Goal: Information Seeking & Learning: Learn about a topic

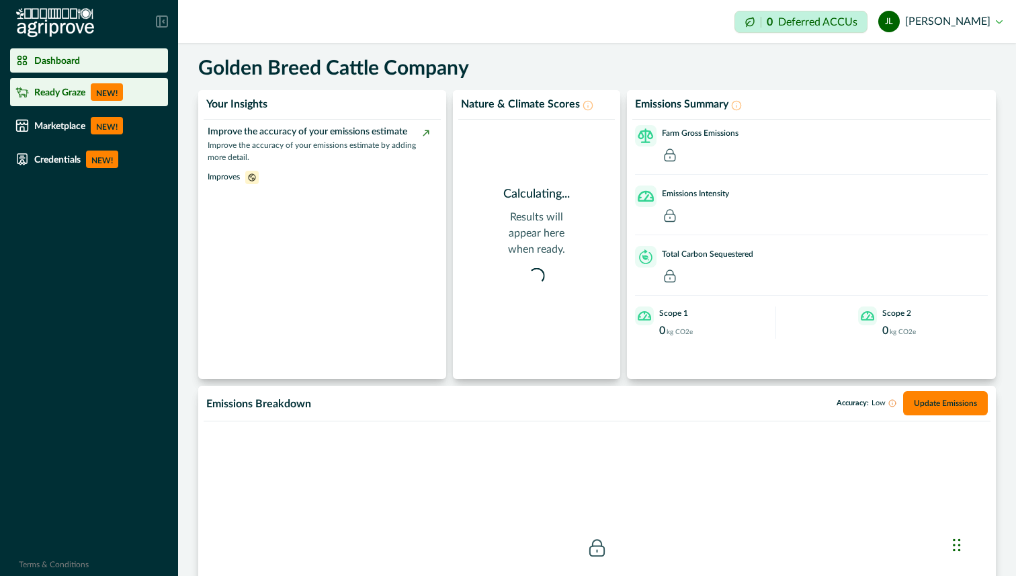
click at [104, 95] on p "NEW!" at bounding box center [107, 91] width 32 height 17
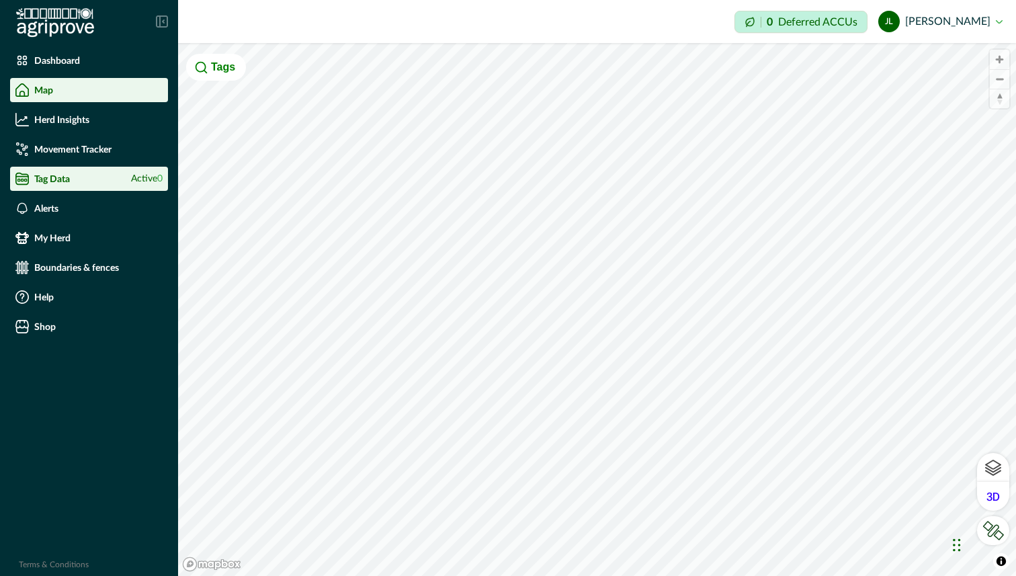
click at [101, 180] on div "Tag Data Active 0" at bounding box center [88, 178] width 147 height 13
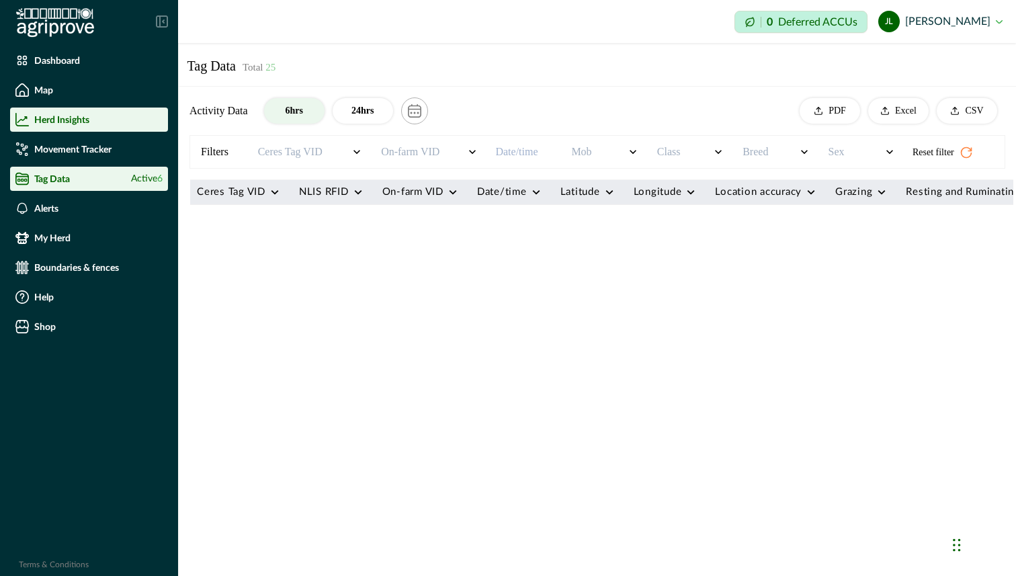
click at [70, 122] on p "Herd Insights" at bounding box center [61, 119] width 55 height 11
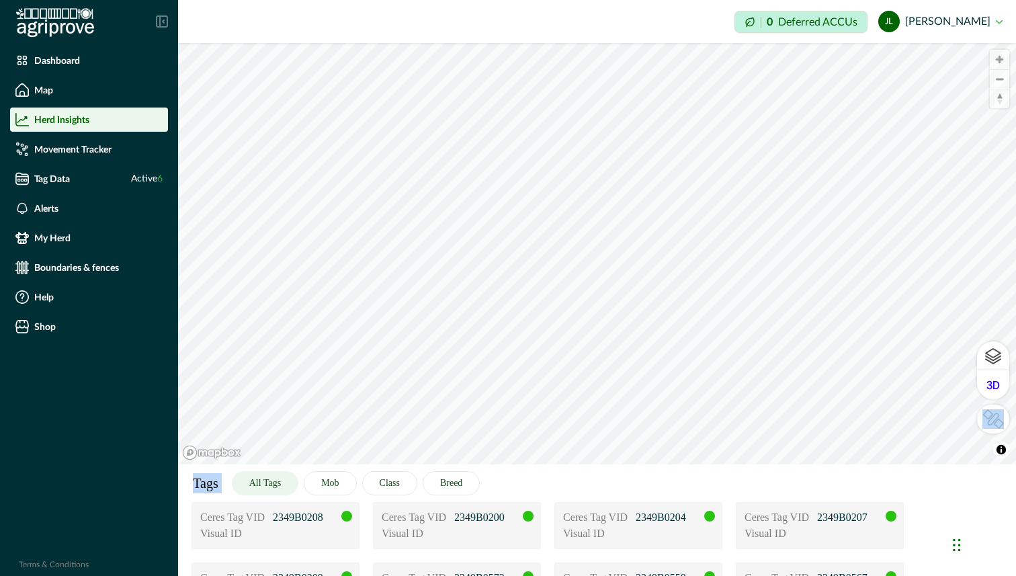
click at [579, 444] on div "© Mapbox © OpenStreetMap Improve this map © Maxar Tags All Tags Mob Class Breed…" at bounding box center [597, 253] width 838 height 421
click at [342, 480] on button "Mob" at bounding box center [330, 483] width 52 height 24
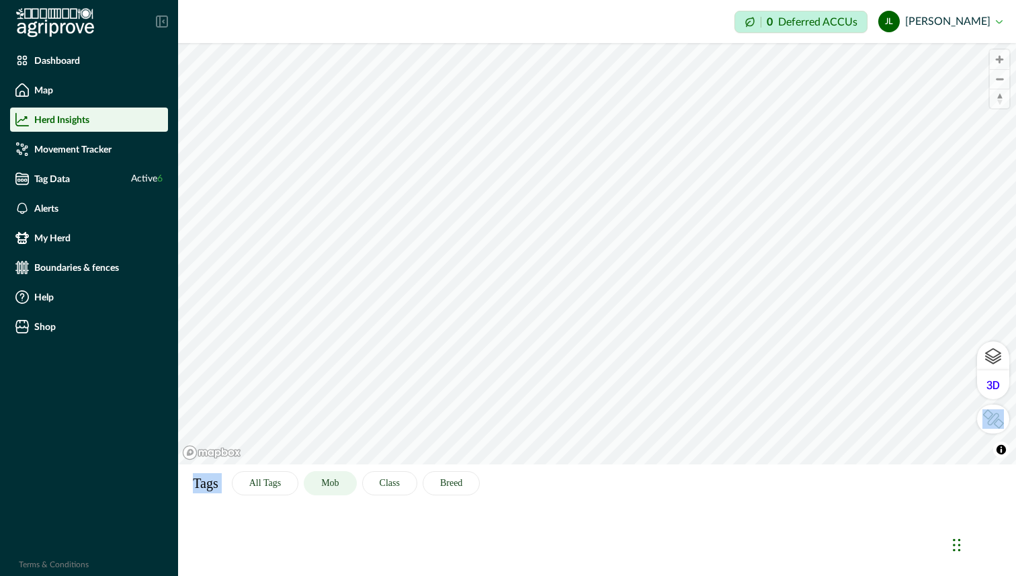
drag, startPoint x: 278, startPoint y: 483, endPoint x: 305, endPoint y: 492, distance: 28.9
click at [278, 483] on button "All Tags" at bounding box center [265, 483] width 67 height 24
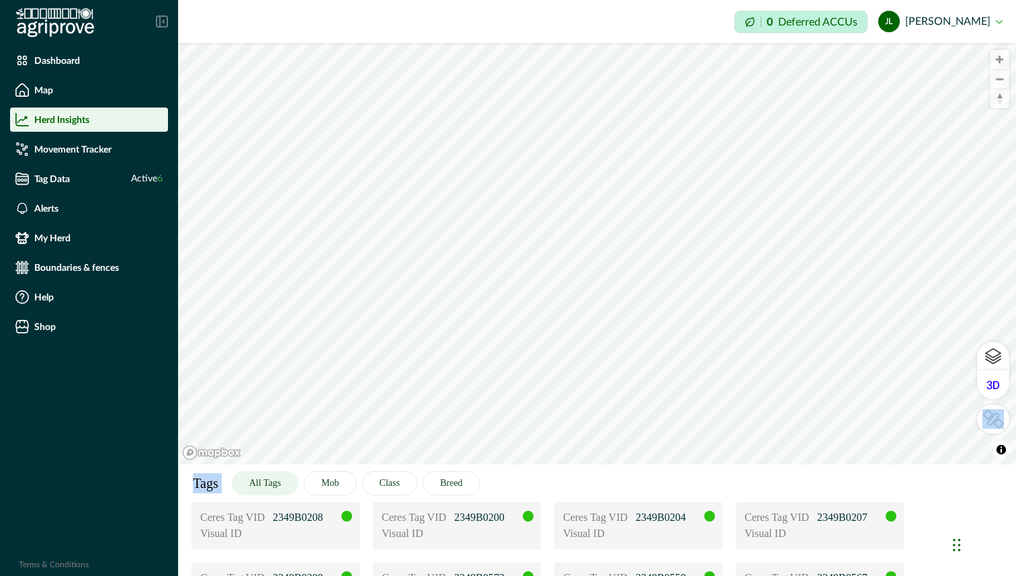
scroll to position [276, 0]
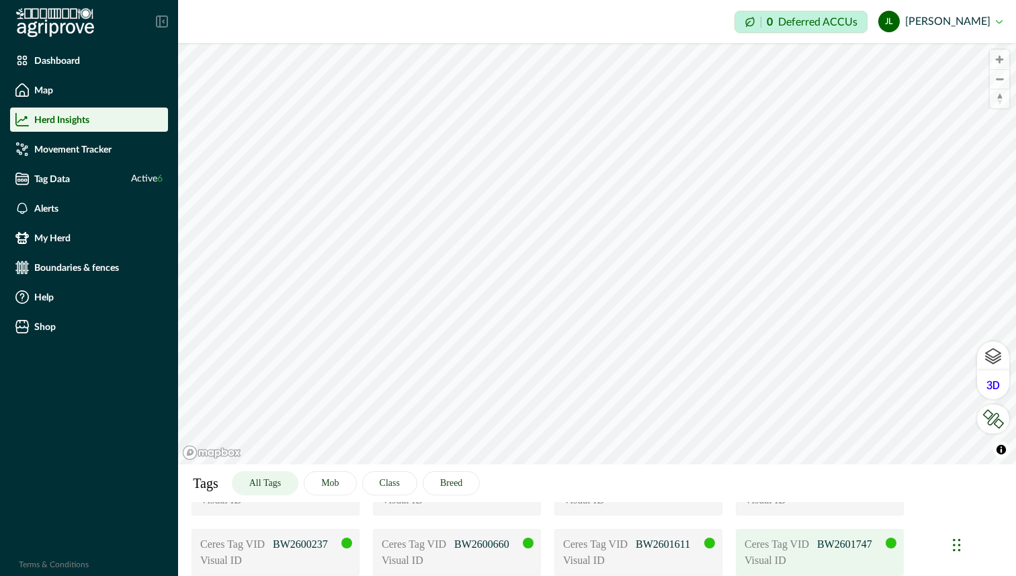
click at [829, 563] on div "Visual ID" at bounding box center [820, 561] width 151 height 16
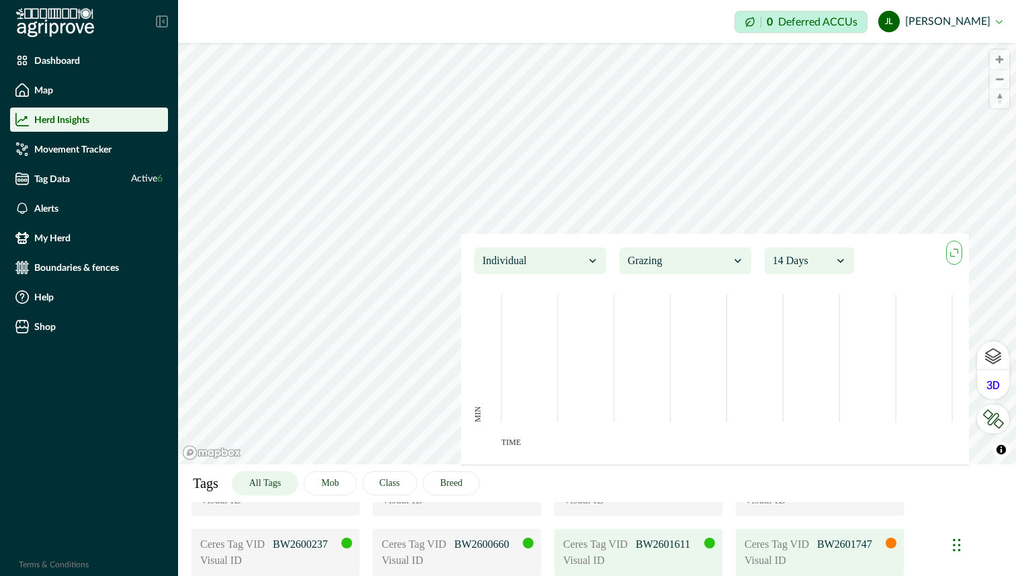
click at [684, 545] on p "BW2601611" at bounding box center [669, 544] width 67 height 16
click at [526, 545] on div at bounding box center [528, 543] width 11 height 11
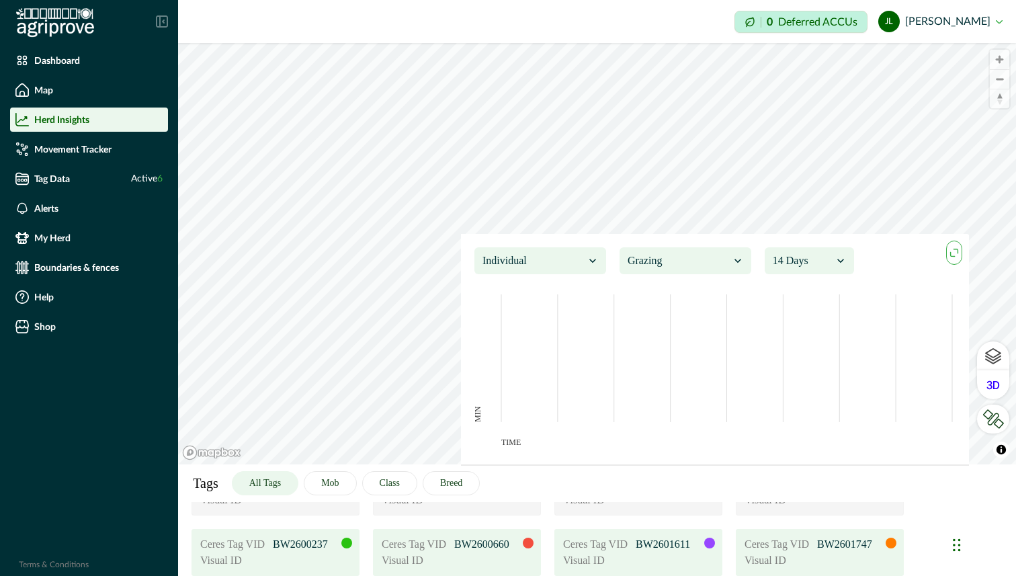
click at [344, 540] on div at bounding box center [346, 543] width 11 height 11
click at [339, 516] on div "Ceres Tag VID 2349B0208 Visual ID Ceres Tag VID 2349B0200 Visual ID Ceres Tag V…" at bounding box center [597, 432] width 811 height 410
click at [348, 512] on div "Ceres Tag VID 2349B0573 Visual ID" at bounding box center [276, 492] width 168 height 47
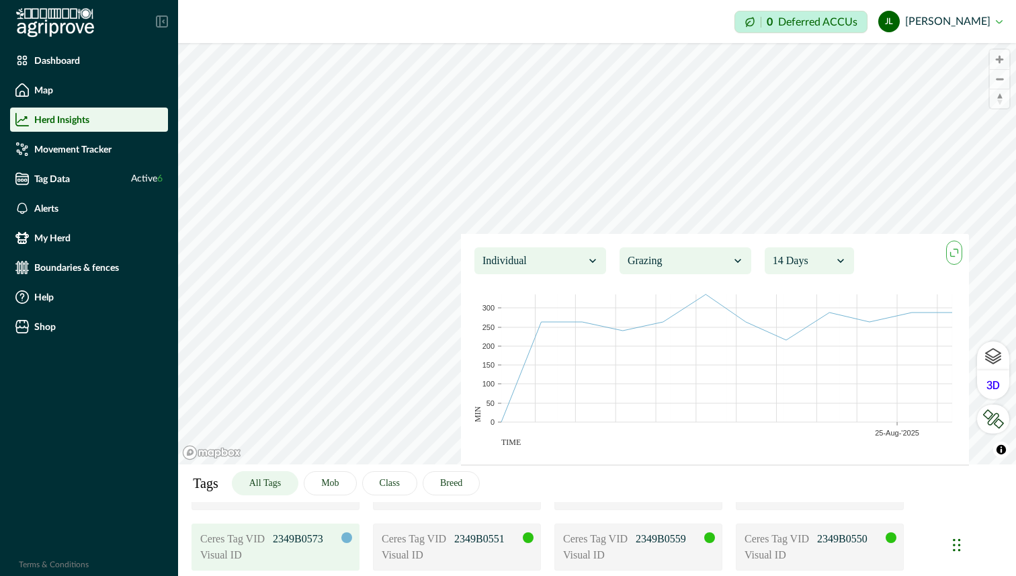
scroll to position [220, 0]
click at [528, 541] on div at bounding box center [528, 538] width 11 height 11
drag, startPoint x: 705, startPoint y: 539, endPoint x: 766, endPoint y: 541, distance: 60.5
click at [706, 539] on div at bounding box center [710, 538] width 11 height 11
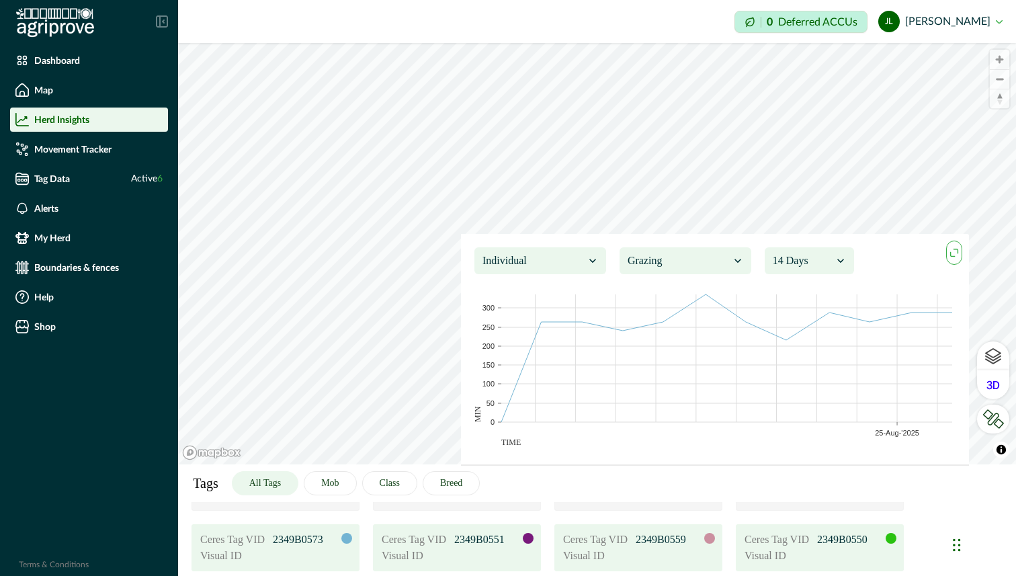
click at [897, 535] on div "Ceres Tag VID 2349B0550 Visual ID" at bounding box center [820, 547] width 168 height 47
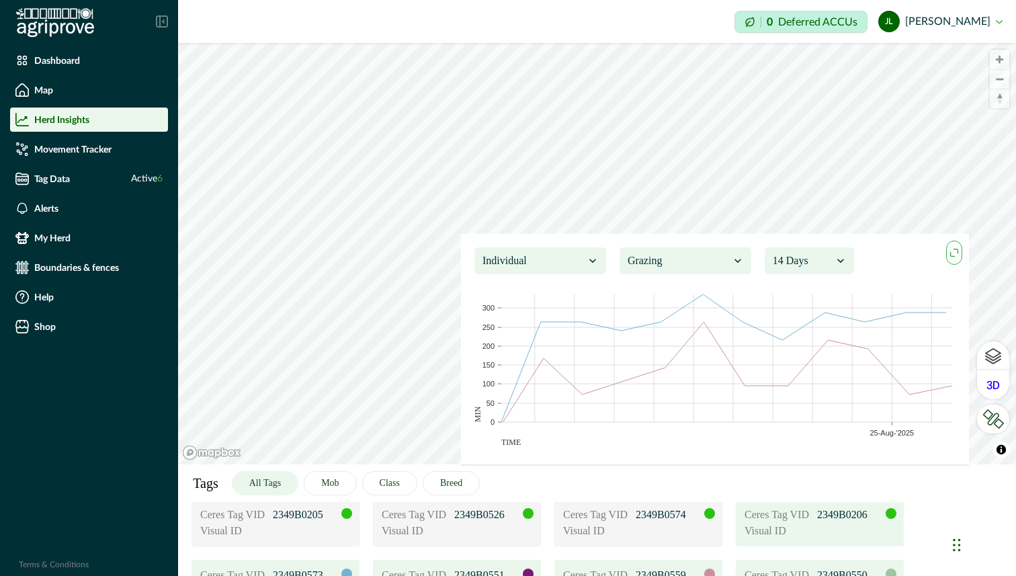
scroll to position [162, 0]
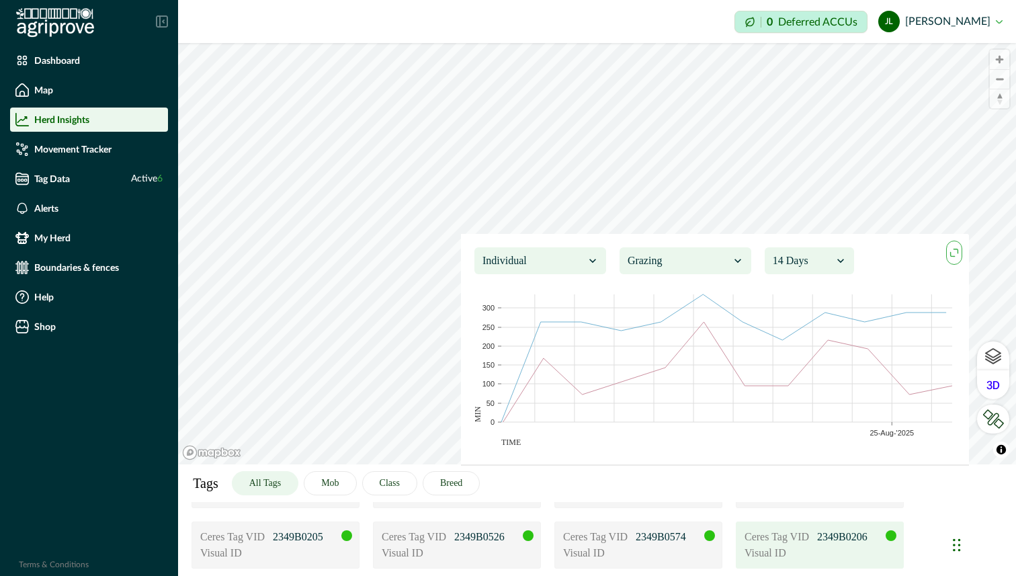
drag, startPoint x: 892, startPoint y: 536, endPoint x: 800, endPoint y: 542, distance: 92.3
click at [891, 536] on div at bounding box center [891, 535] width 11 height 11
click at [713, 537] on div at bounding box center [710, 535] width 11 height 11
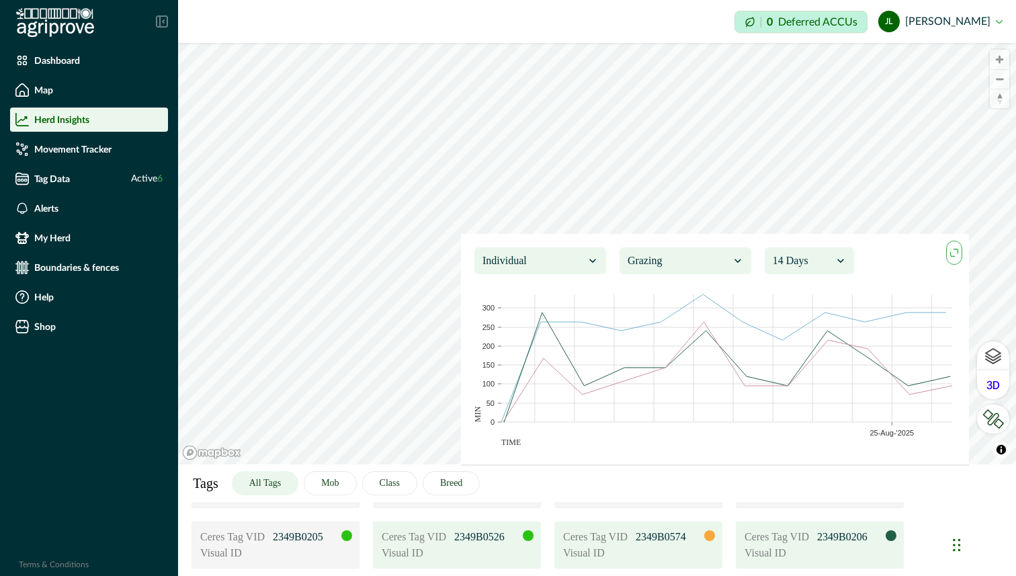
click at [526, 538] on div at bounding box center [528, 535] width 11 height 11
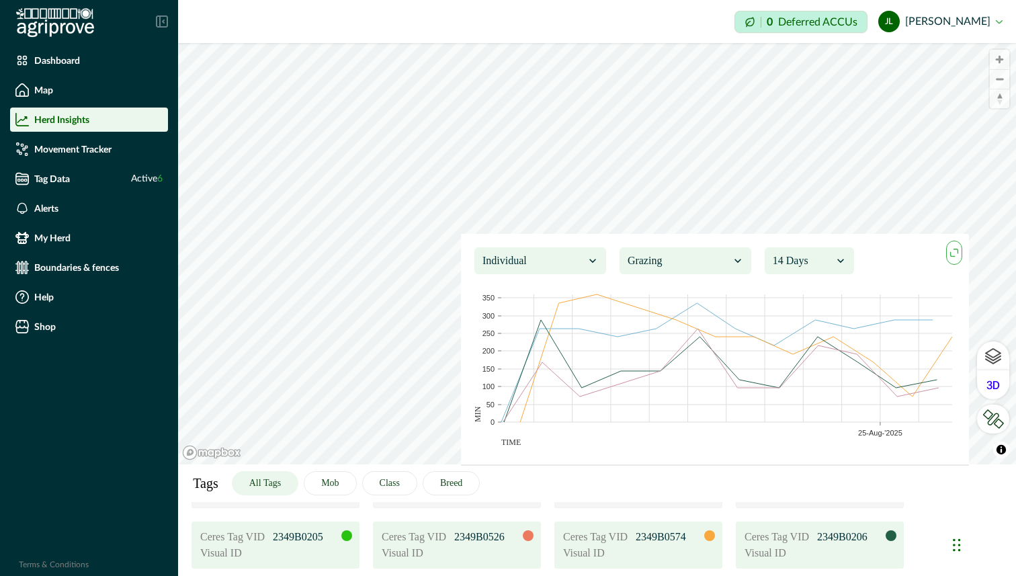
click at [350, 538] on div at bounding box center [346, 535] width 11 height 11
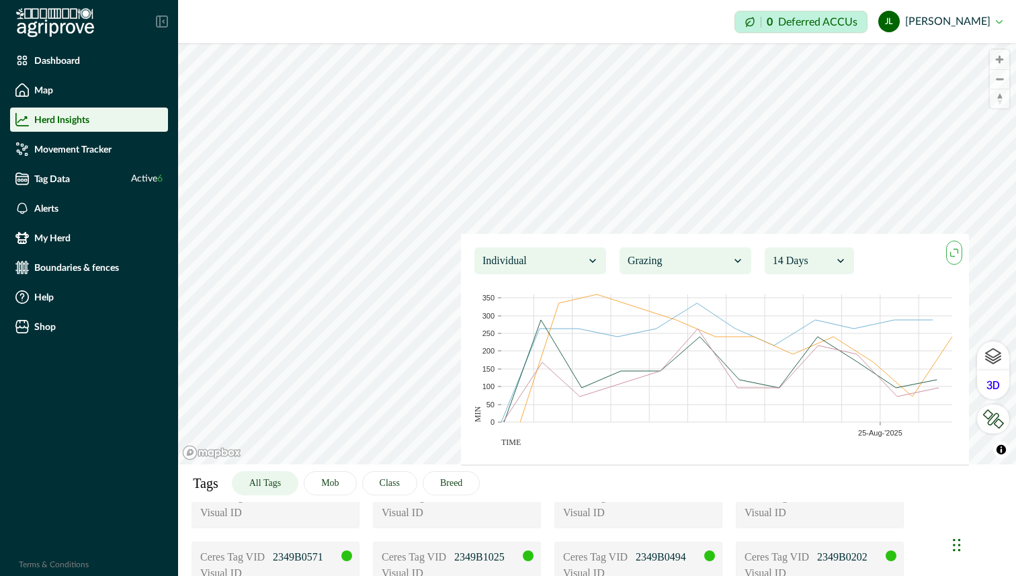
scroll to position [72, 0]
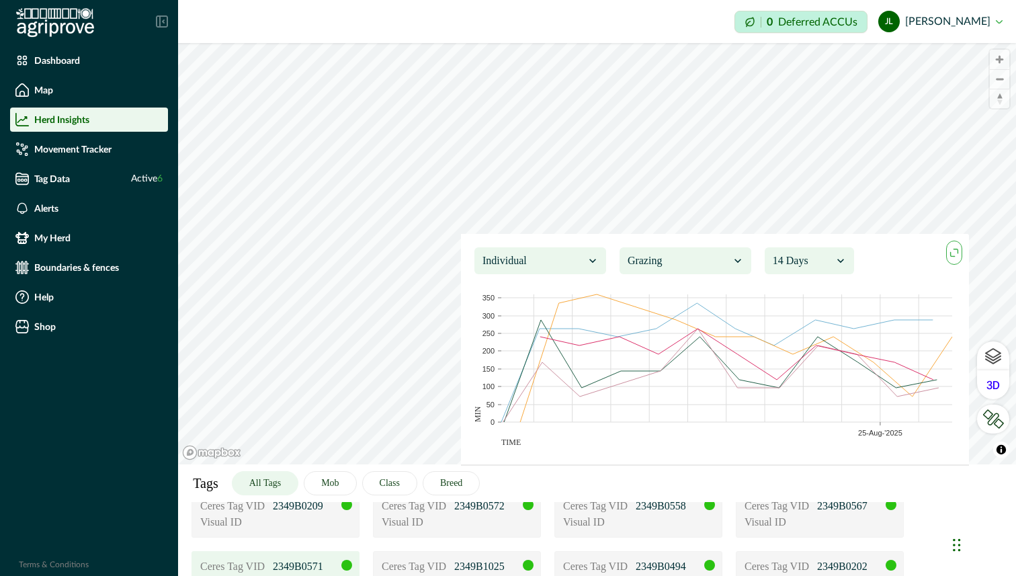
click at [348, 564] on div at bounding box center [346, 565] width 11 height 11
click at [530, 562] on div at bounding box center [528, 565] width 11 height 11
click at [713, 565] on div at bounding box center [710, 565] width 11 height 11
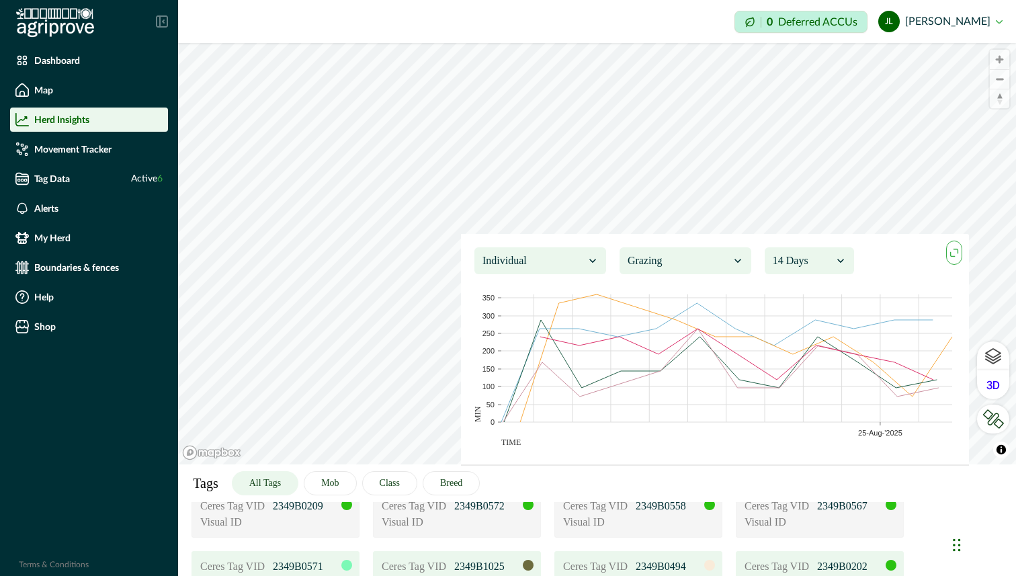
click at [891, 563] on div at bounding box center [891, 565] width 11 height 11
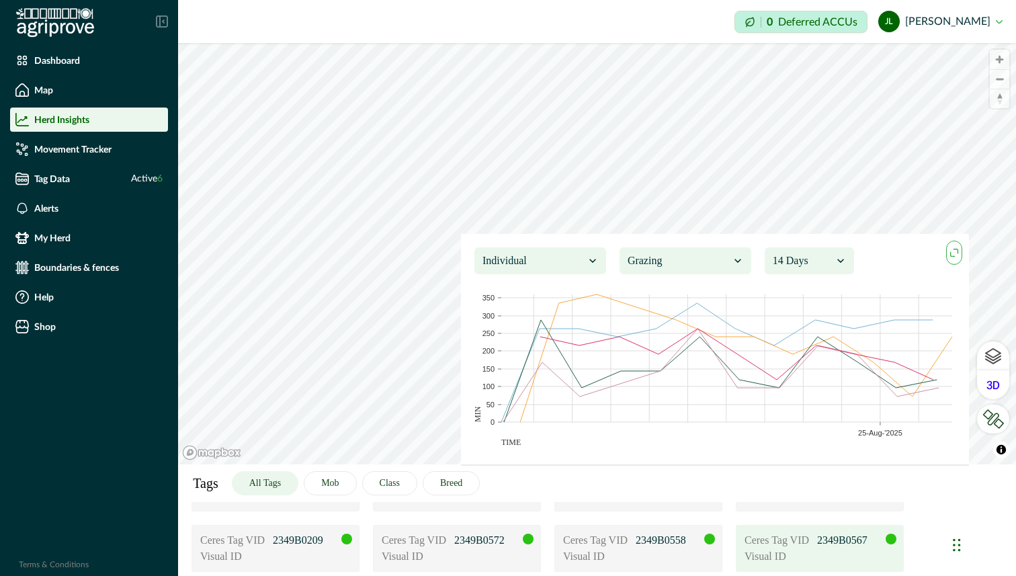
scroll to position [44, 0]
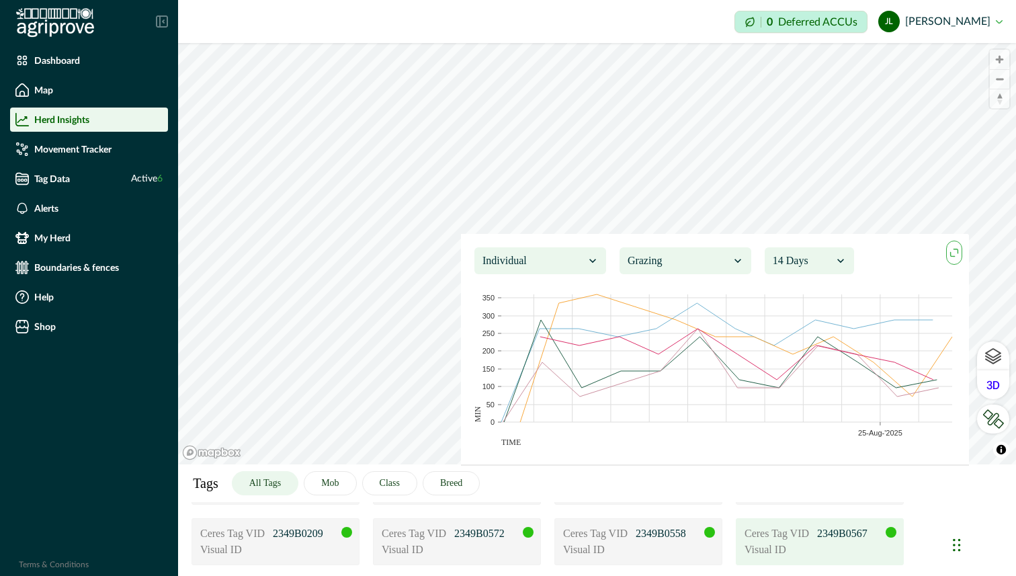
click at [895, 536] on div at bounding box center [891, 532] width 11 height 11
click at [710, 534] on div at bounding box center [710, 532] width 11 height 11
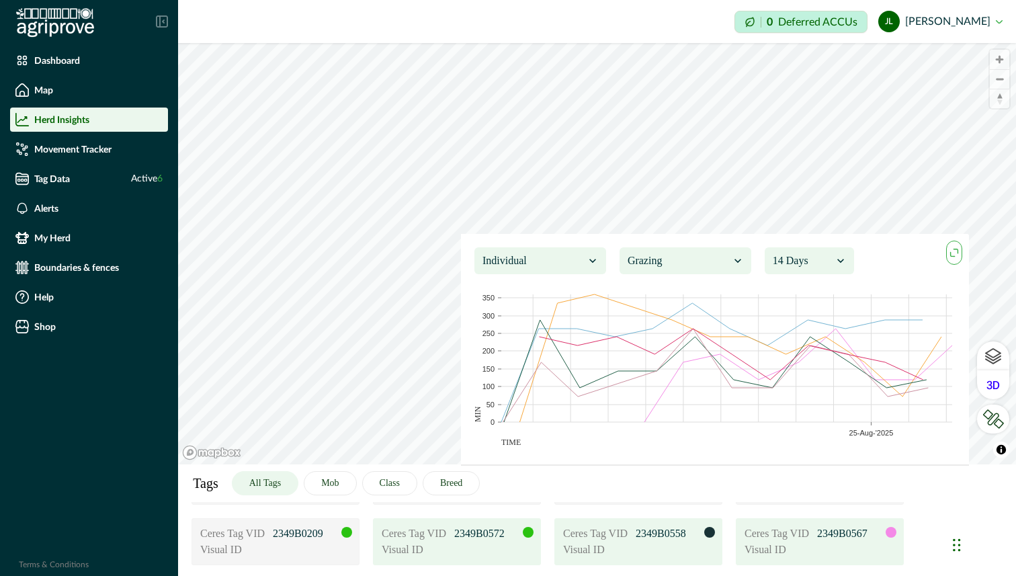
click at [524, 530] on div at bounding box center [528, 532] width 11 height 11
click at [351, 533] on div at bounding box center [346, 532] width 11 height 11
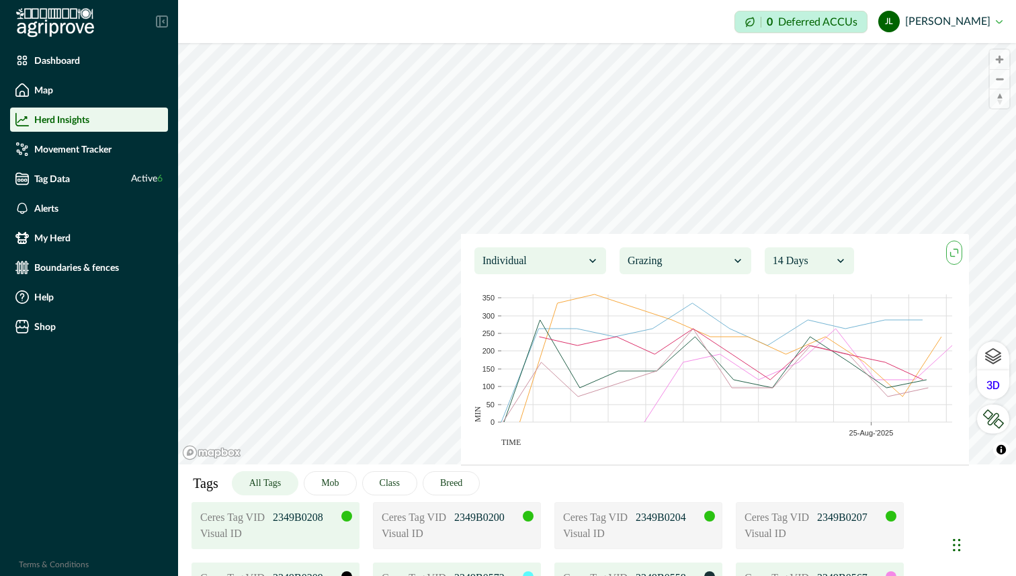
click at [349, 517] on div at bounding box center [346, 516] width 11 height 11
click at [532, 517] on div at bounding box center [528, 516] width 11 height 11
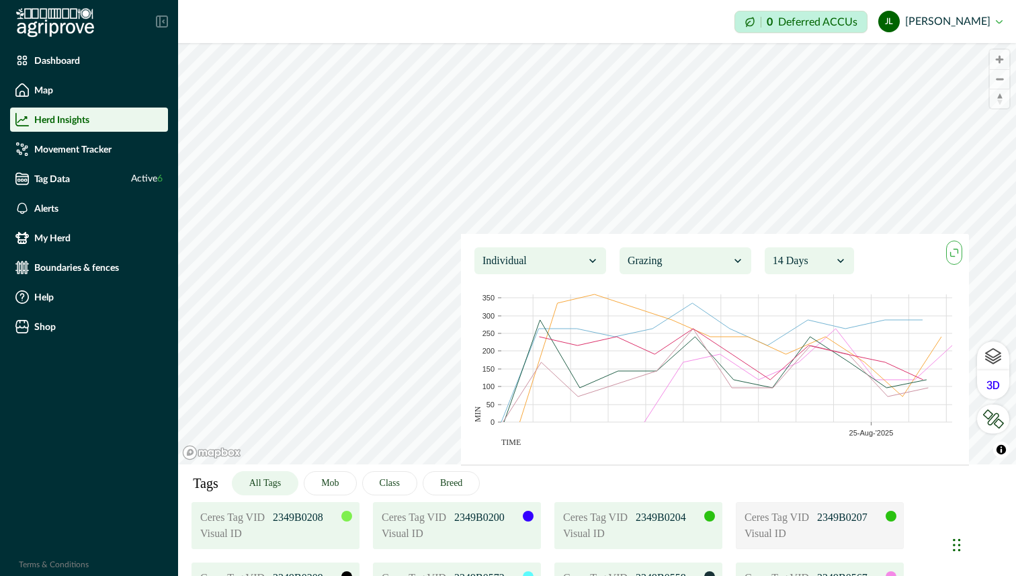
click at [715, 518] on div "Ceres Tag VID 2349B0204 Visual ID" at bounding box center [639, 525] width 168 height 47
click at [891, 513] on div at bounding box center [891, 516] width 11 height 11
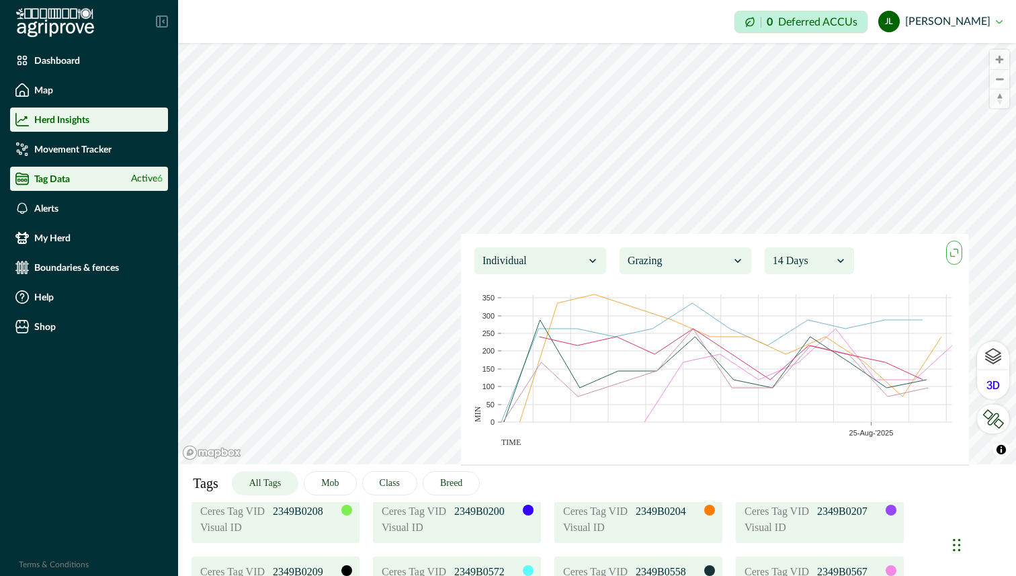
click at [76, 181] on div "Tag Data Active 6" at bounding box center [88, 178] width 147 height 13
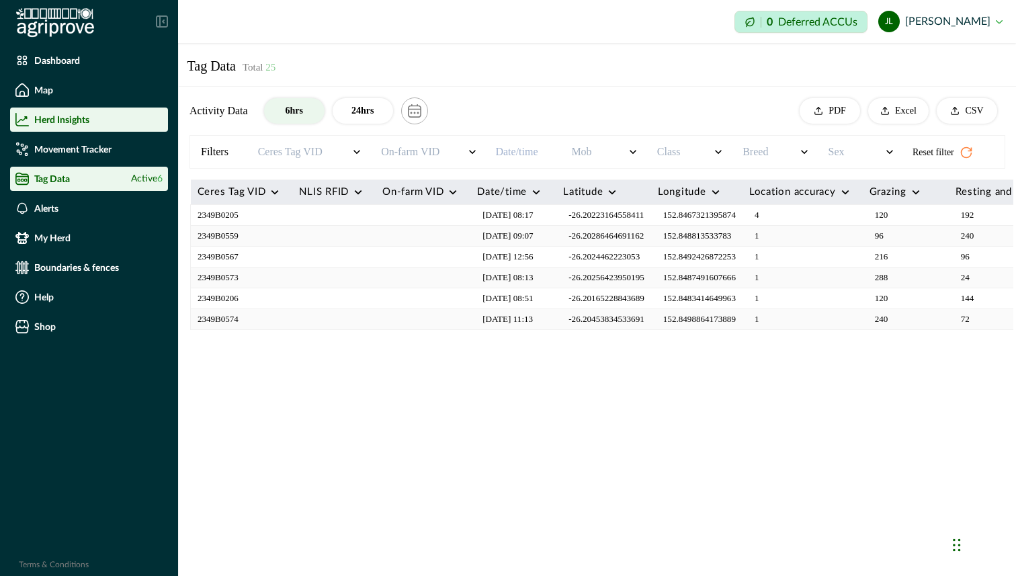
click at [73, 122] on p "Herd Insights" at bounding box center [61, 119] width 55 height 11
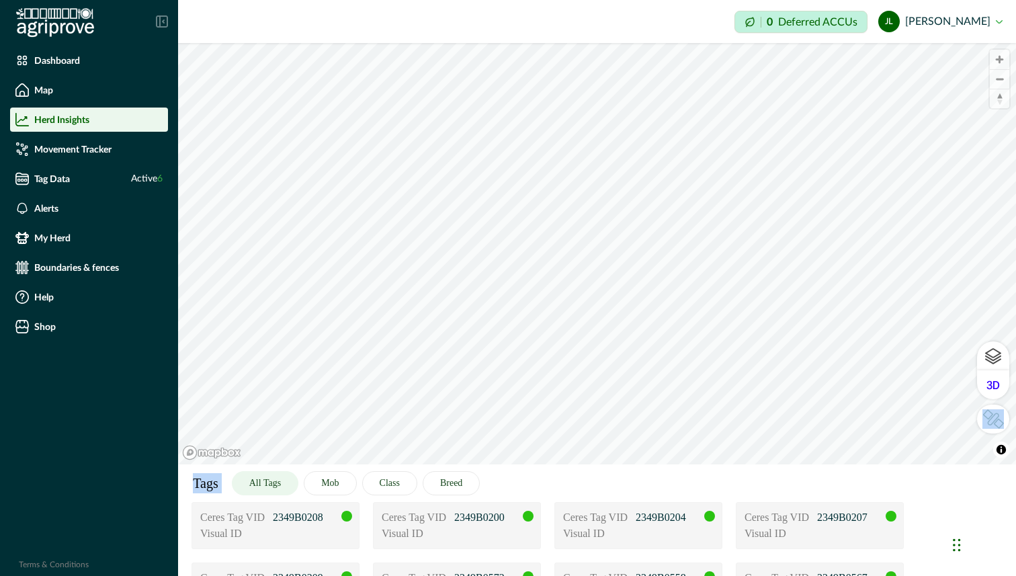
click at [641, 438] on div "© Mapbox © OpenStreetMap Improve this map © Maxar Tags All Tags Mob Class Breed…" at bounding box center [597, 253] width 838 height 421
click at [318, 487] on button "Mob" at bounding box center [330, 483] width 52 height 24
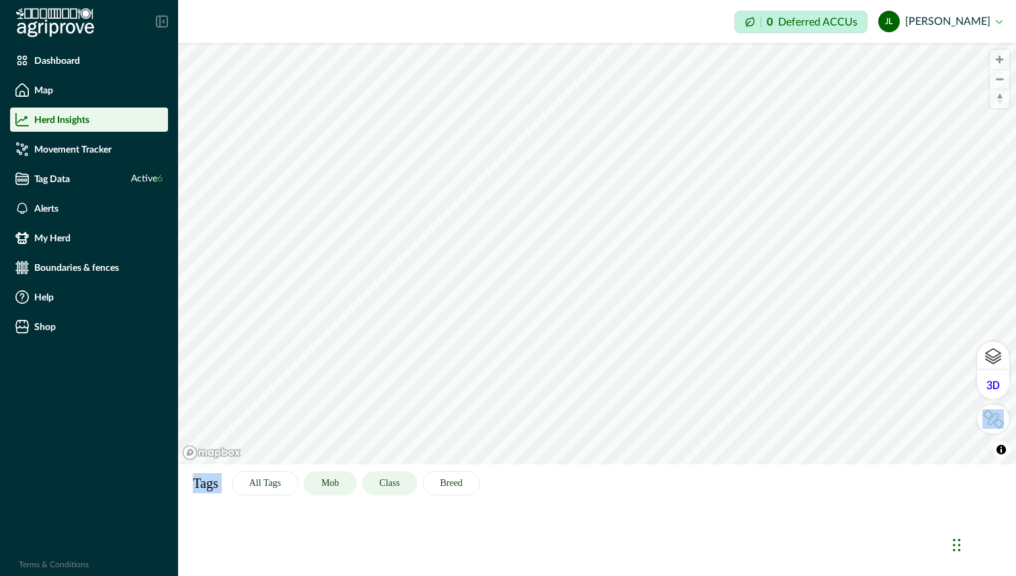
click at [392, 481] on button "Class" at bounding box center [389, 483] width 55 height 24
click at [454, 484] on button "Breed" at bounding box center [451, 483] width 57 height 24
click at [1001, 422] on img at bounding box center [994, 418] width 22 height 19
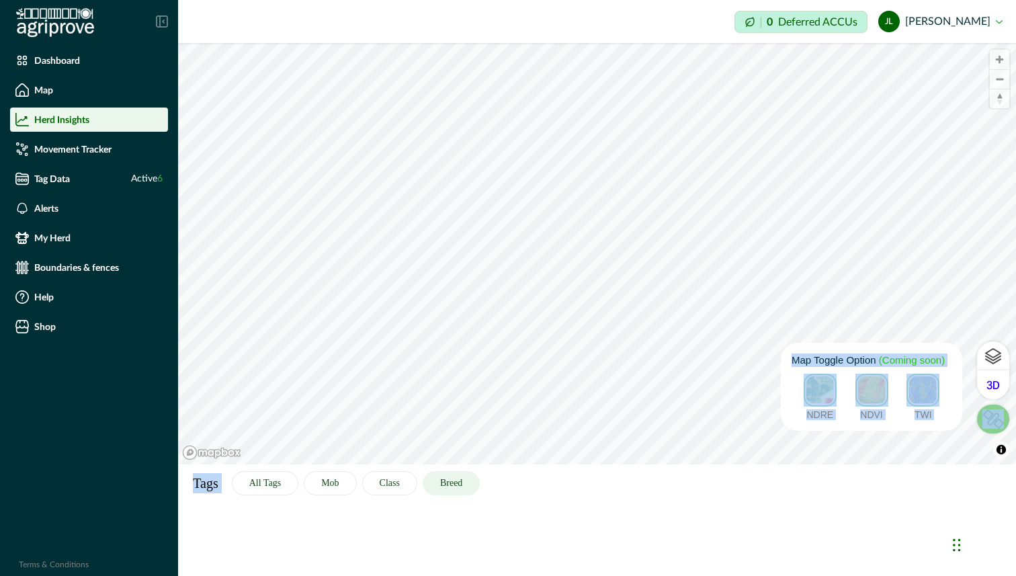
click at [876, 396] on img at bounding box center [872, 390] width 33 height 33
click at [934, 389] on img at bounding box center [923, 390] width 33 height 33
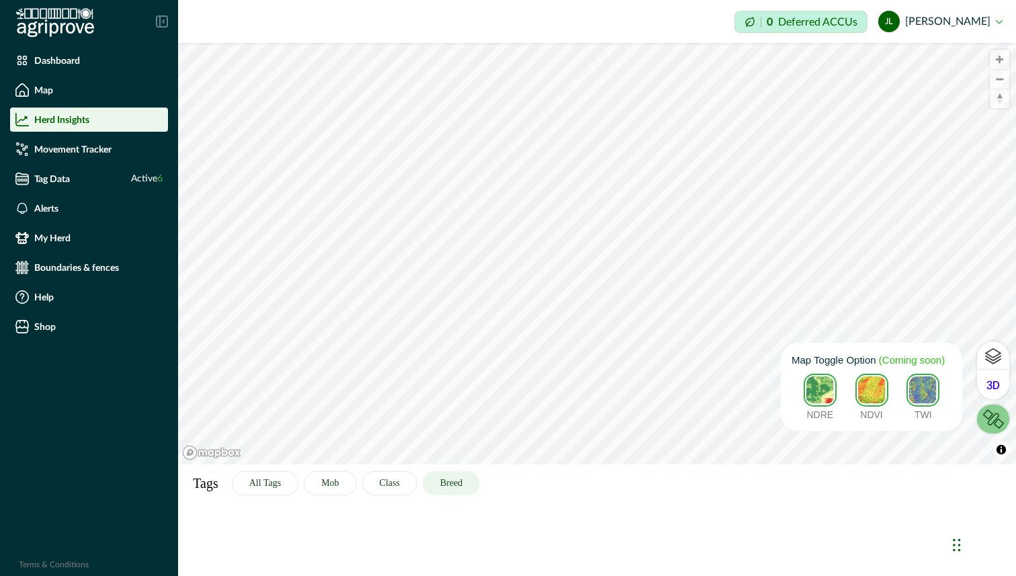
click at [871, 393] on img at bounding box center [872, 390] width 33 height 33
click at [930, 390] on img at bounding box center [923, 390] width 33 height 33
drag, startPoint x: 812, startPoint y: 393, endPoint x: 952, endPoint y: 388, distance: 139.9
click at [813, 393] on img at bounding box center [820, 390] width 33 height 33
click at [997, 360] on icon at bounding box center [993, 356] width 16 height 16
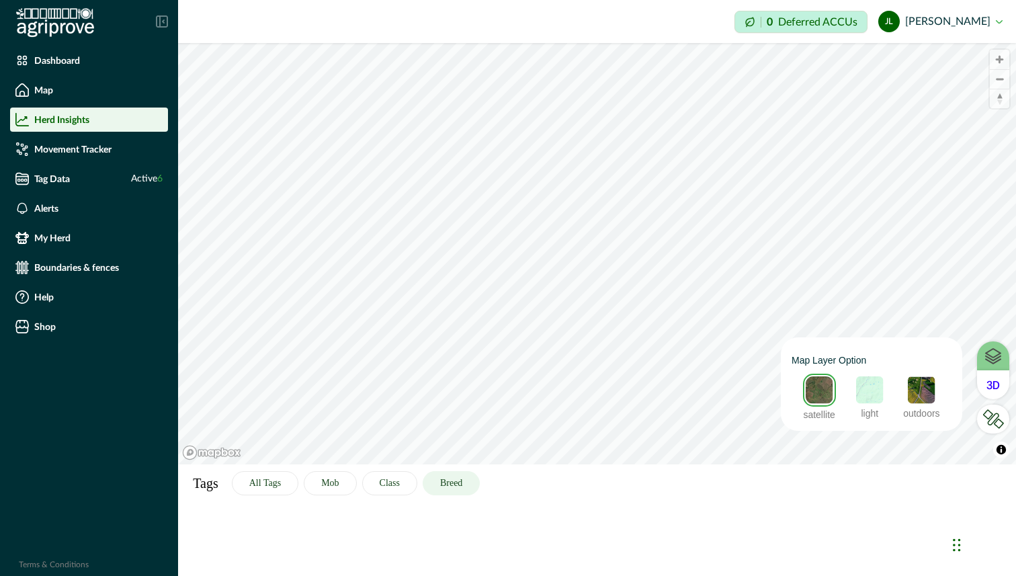
click at [922, 390] on img at bounding box center [922, 390] width 30 height 30
click at [986, 387] on div at bounding box center [993, 384] width 32 height 29
click at [866, 394] on img at bounding box center [869, 390] width 30 height 30
click at [813, 397] on img at bounding box center [819, 390] width 30 height 30
click at [996, 386] on icon at bounding box center [993, 384] width 13 height 9
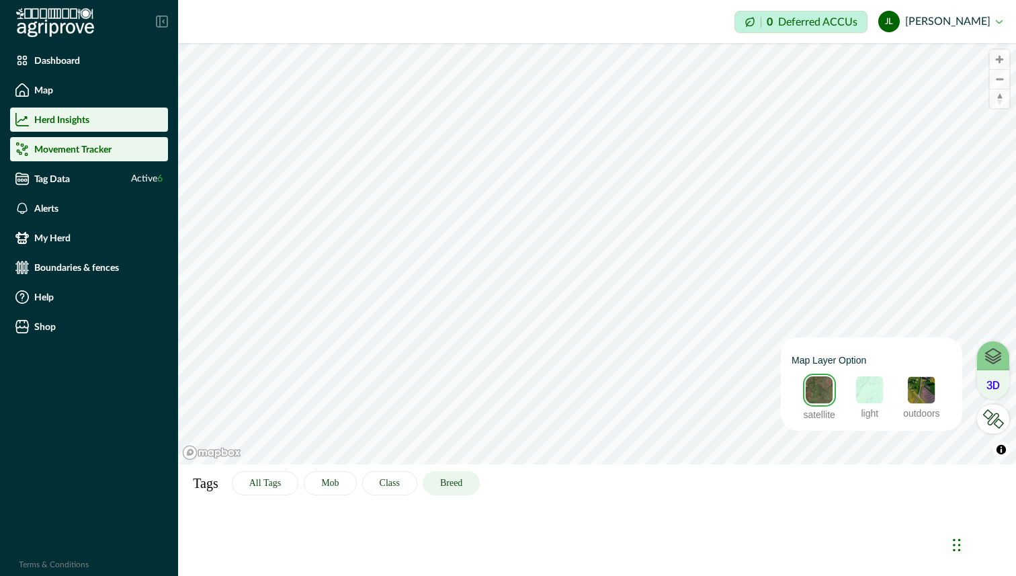
click at [79, 154] on p "Movement Tracker" at bounding box center [72, 149] width 77 height 11
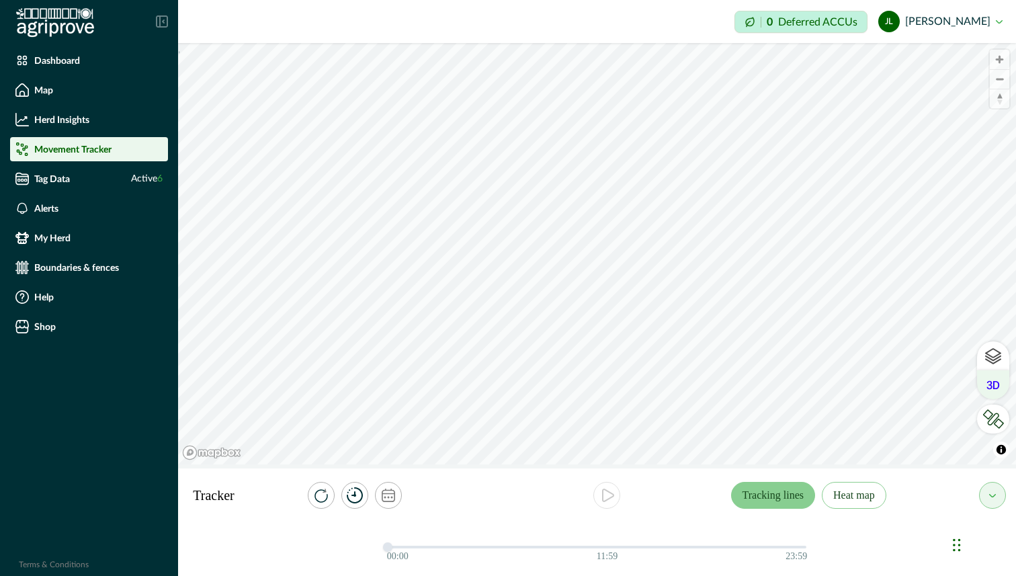
click at [750, 492] on button "Tracking lines" at bounding box center [773, 495] width 84 height 27
click at [862, 496] on button "Heat map" at bounding box center [854, 495] width 65 height 27
click at [394, 500] on icon "calendar" at bounding box center [388, 495] width 13 height 13
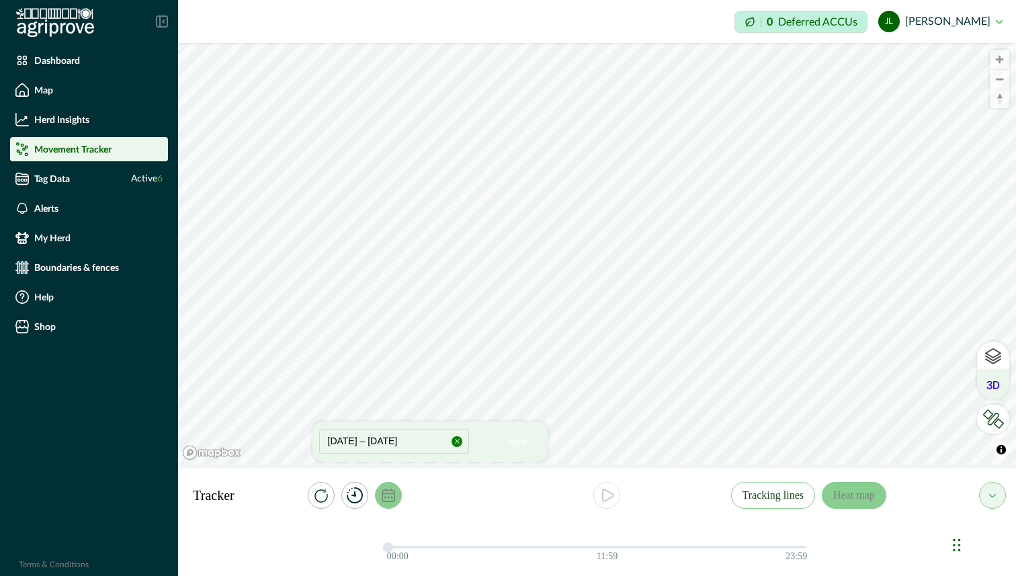
click at [460, 442] on button "button" at bounding box center [457, 441] width 11 height 11
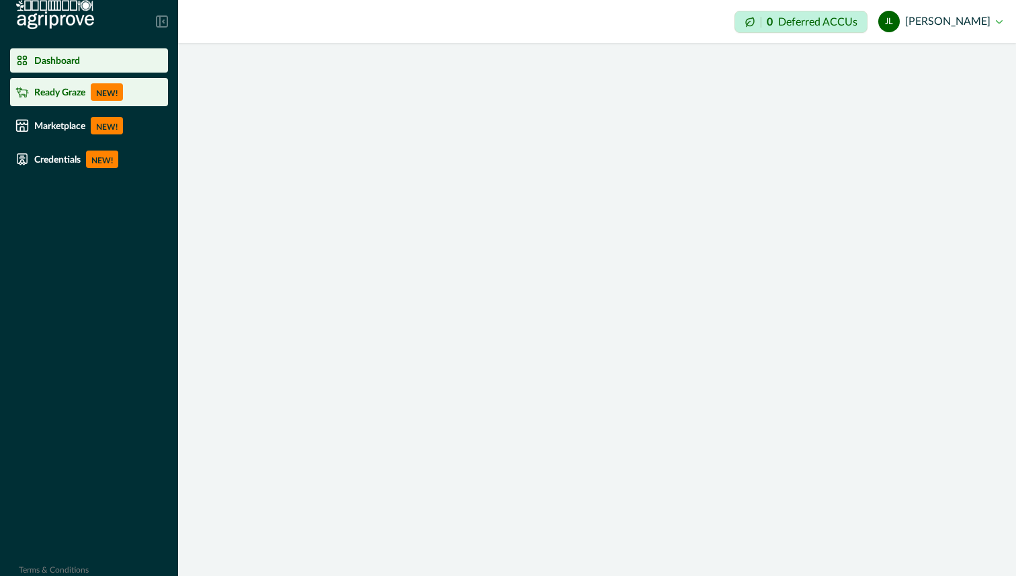
click at [81, 87] on p "Ready Graze" at bounding box center [59, 92] width 51 height 11
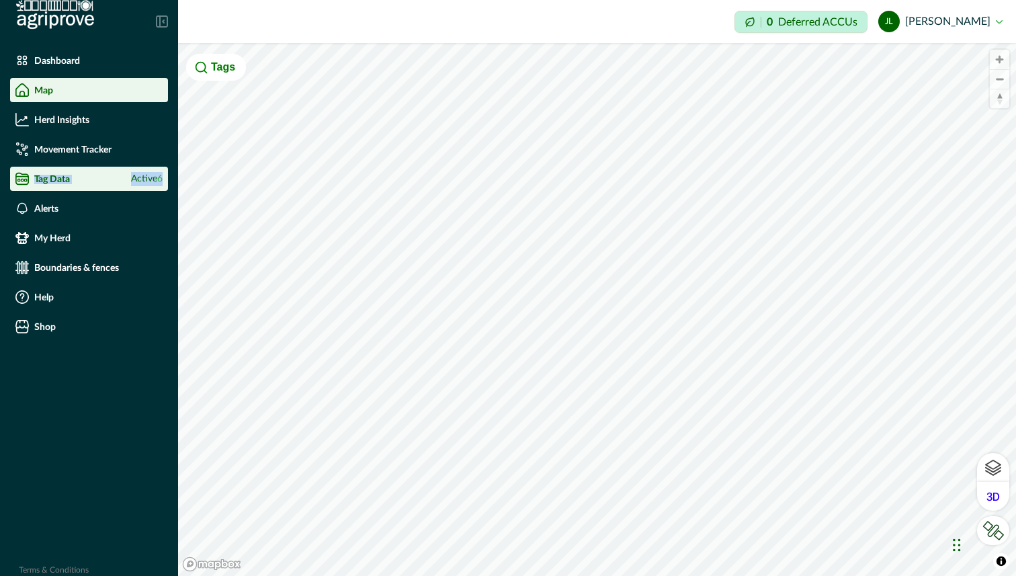
click at [143, 180] on span "Active 6" at bounding box center [147, 179] width 32 height 14
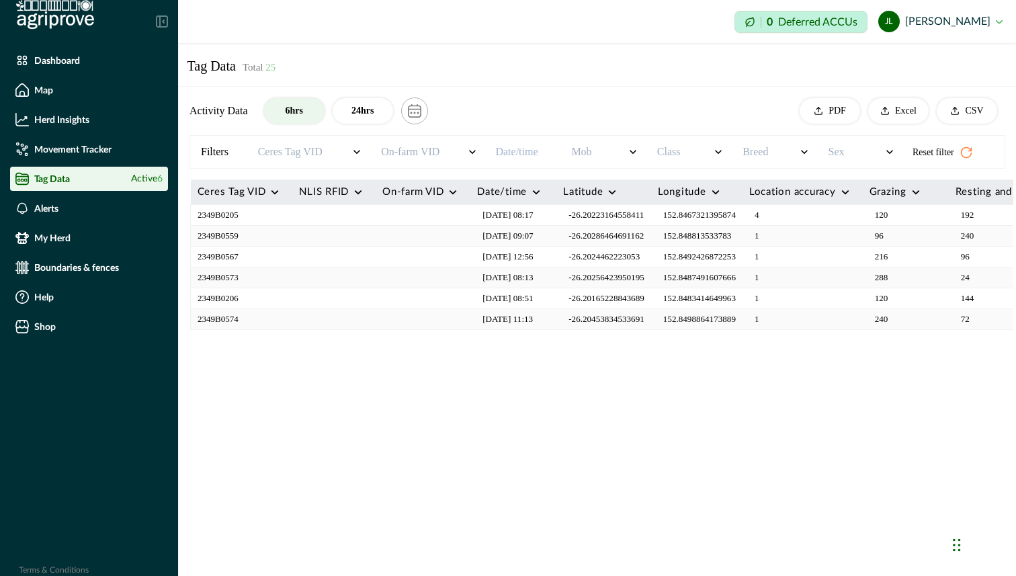
click at [305, 210] on td at bounding box center [333, 215] width 83 height 21
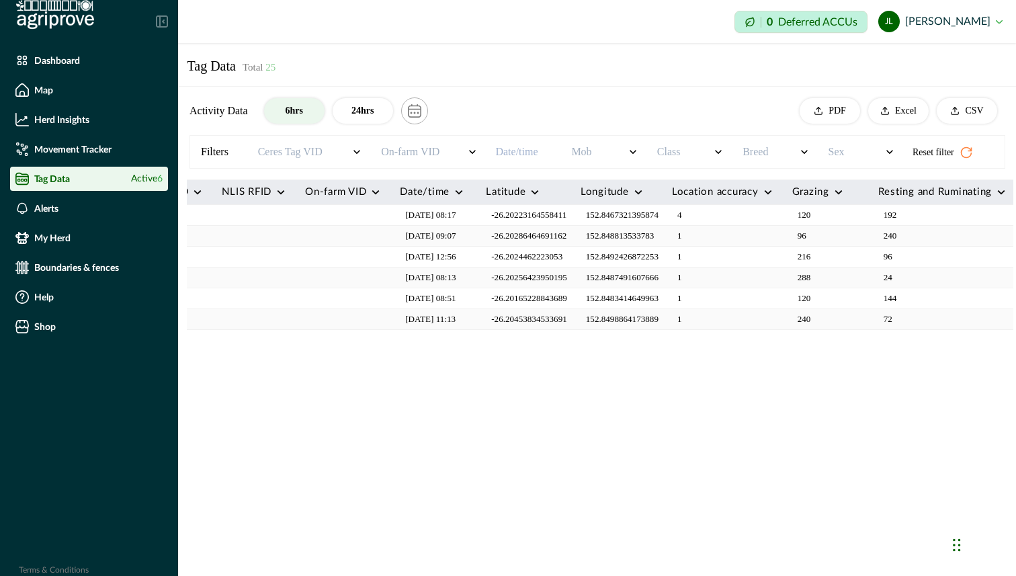
scroll to position [0, 58]
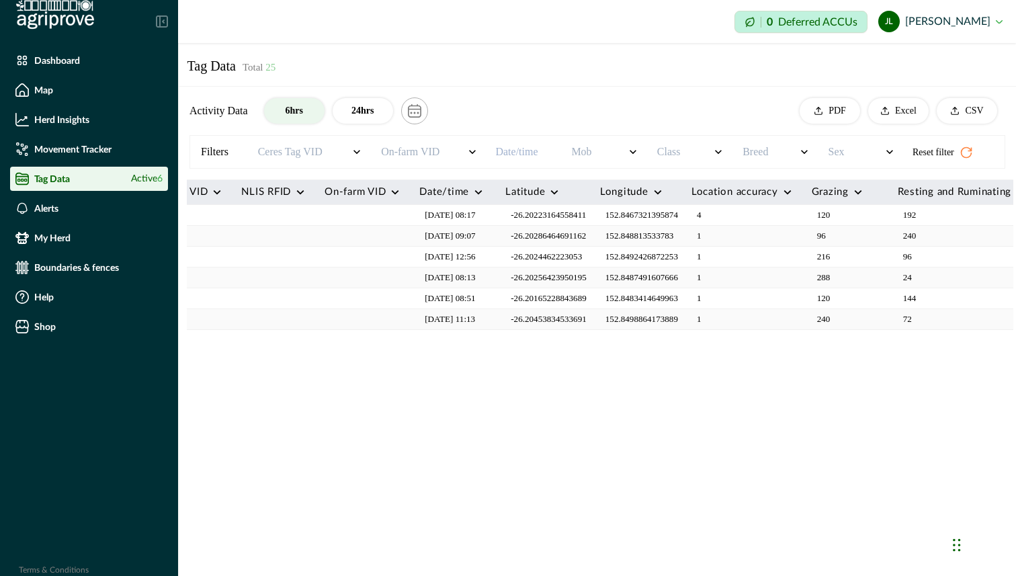
click at [964, 149] on icon "button" at bounding box center [966, 153] width 10 height 10
click at [365, 106] on button "24hrs" at bounding box center [363, 111] width 61 height 26
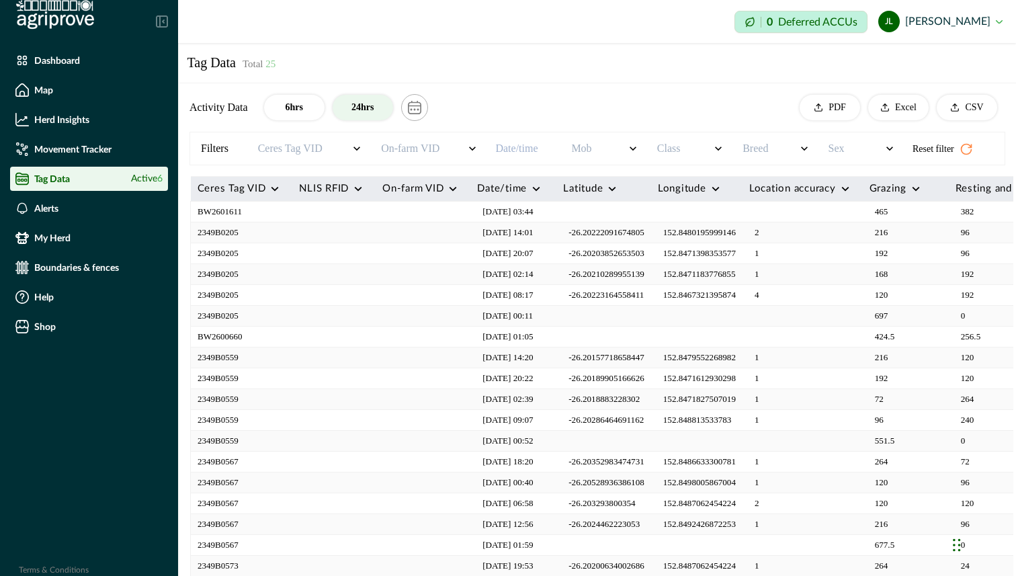
scroll to position [0, 0]
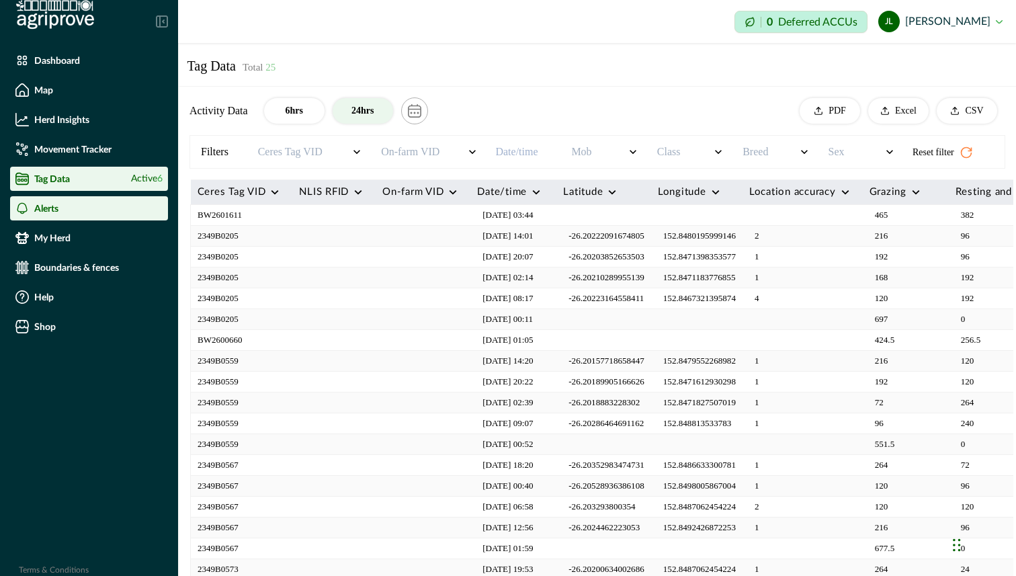
click at [77, 216] on li "Alerts" at bounding box center [89, 208] width 158 height 24
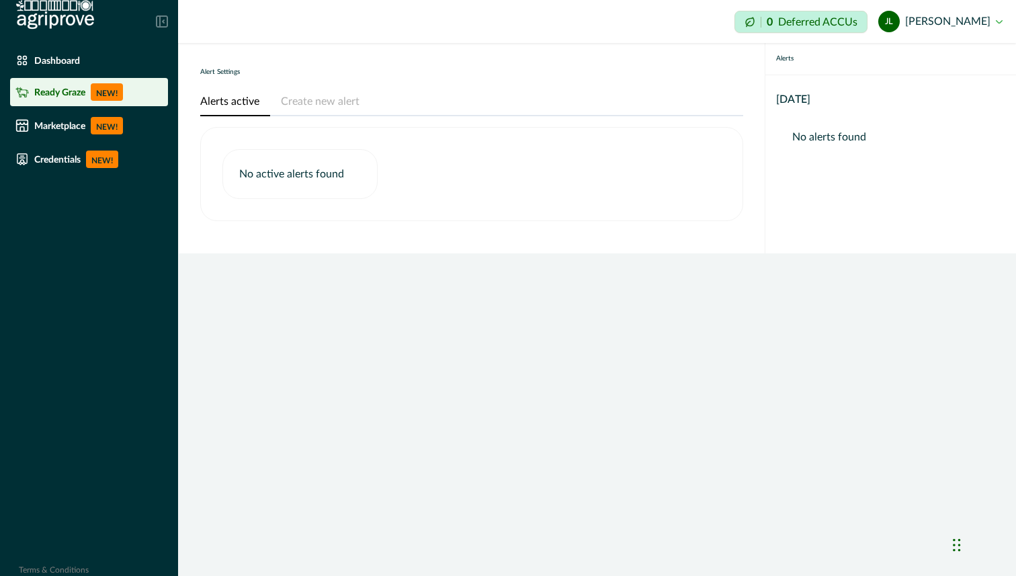
click at [96, 97] on p "NEW!" at bounding box center [107, 91] width 32 height 17
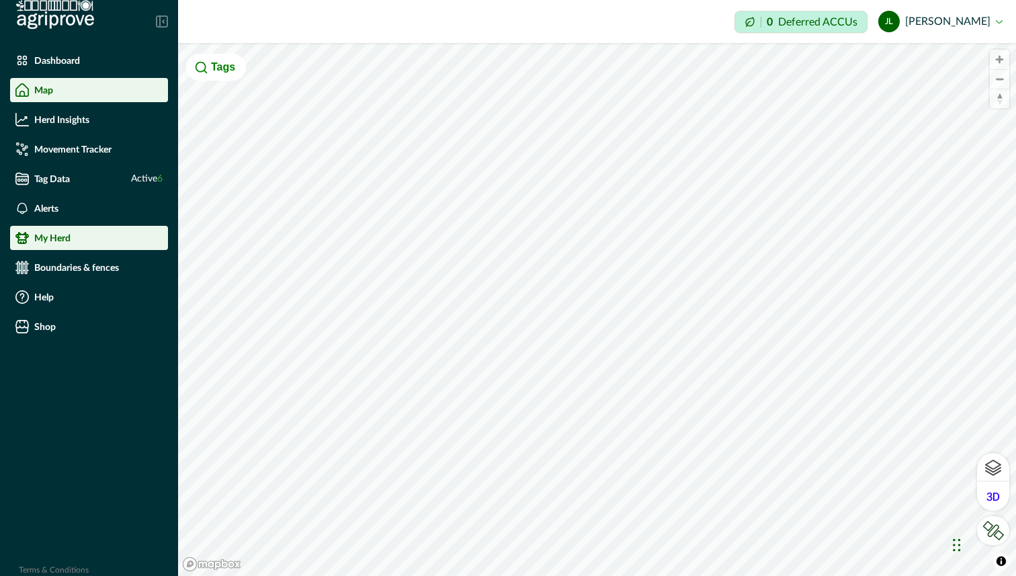
click at [85, 242] on div "My Herd" at bounding box center [88, 237] width 147 height 13
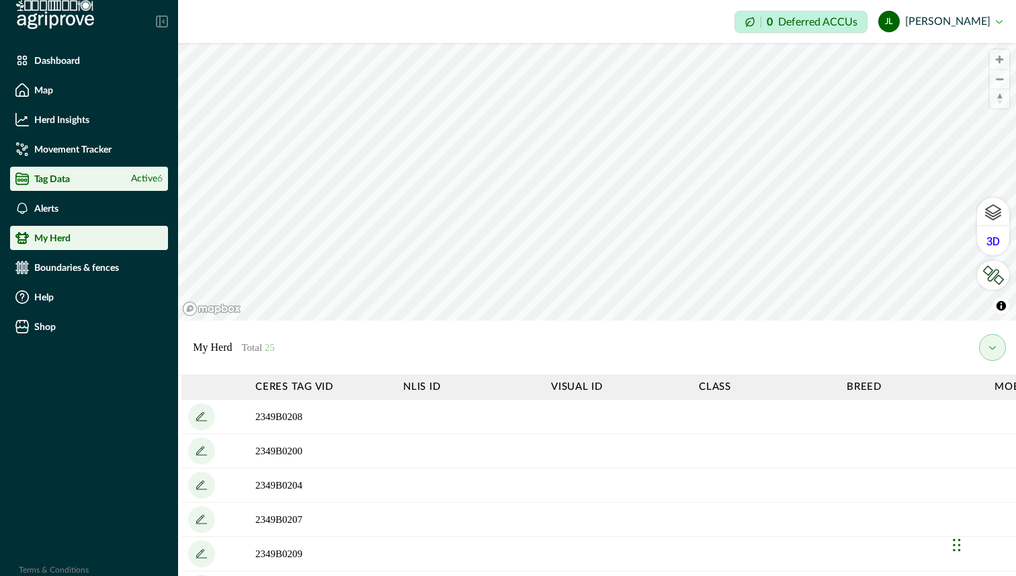
click at [14, 177] on li "Tag Data Active 6" at bounding box center [89, 179] width 158 height 24
